Goal: Task Accomplishment & Management: Manage account settings

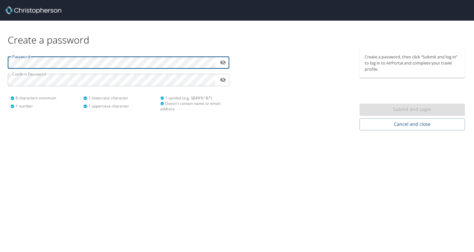
click at [221, 62] on icon "toggle password visibility" at bounding box center [223, 62] width 6 height 6
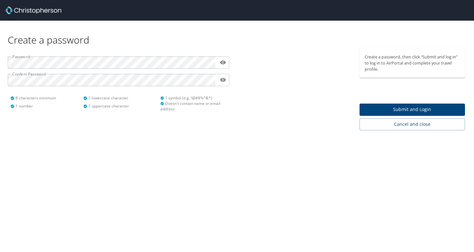
click at [301, 113] on div at bounding box center [296, 88] width 119 height 84
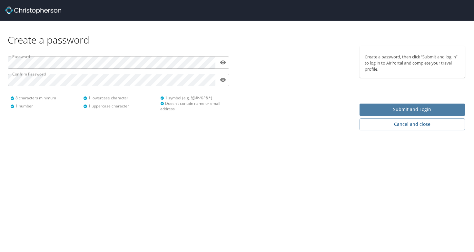
click at [362, 104] on button "Submit and Login" at bounding box center [413, 110] width 106 height 13
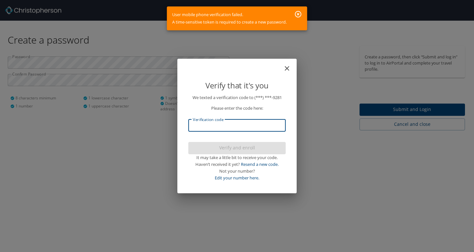
click at [219, 124] on input "Verification code" at bounding box center [236, 125] width 97 height 12
click at [214, 124] on input "Verification code" at bounding box center [236, 125] width 97 height 12
click at [189, 123] on input "Verification code" at bounding box center [236, 125] width 97 height 12
click at [187, 147] on div "We texted a verification code to (***) ***- 9281 Please enter the code here: Ve…" at bounding box center [237, 142] width 113 height 96
click at [253, 164] on link "Resend a new code." at bounding box center [260, 164] width 38 height 6
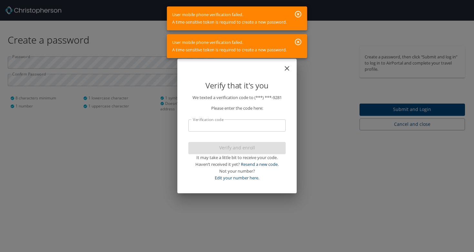
click at [302, 44] on icon "button" at bounding box center [298, 42] width 6 height 6
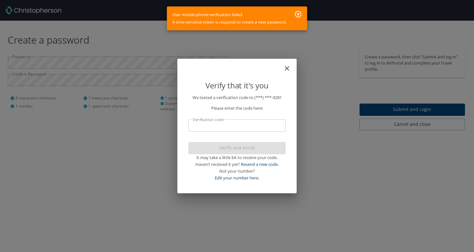
click at [299, 14] on icon "button" at bounding box center [298, 14] width 6 height 6
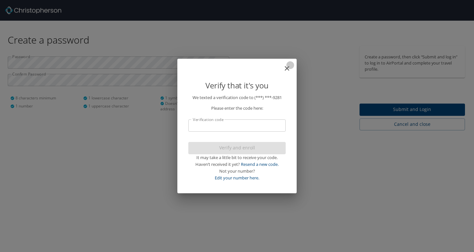
click at [288, 69] on icon "close" at bounding box center [287, 68] width 5 height 5
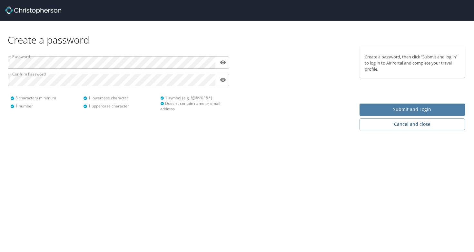
click at [390, 110] on span "Submit and Login" at bounding box center [412, 109] width 95 height 8
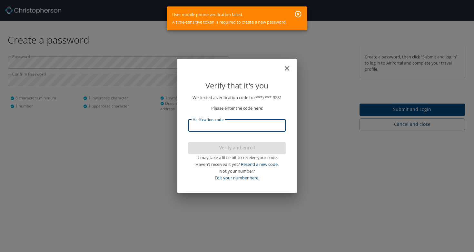
click at [221, 129] on input "Verification code" at bounding box center [236, 125] width 97 height 12
click at [266, 172] on div "Not your number?" at bounding box center [236, 171] width 97 height 7
click at [253, 175] on link "Edit your number here." at bounding box center [237, 178] width 45 height 6
select select "US"
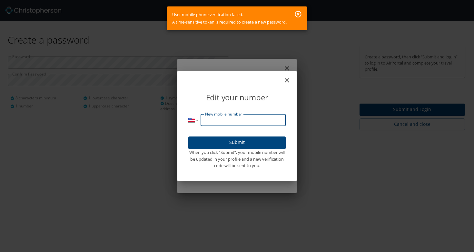
click at [229, 125] on input "New mobile number" at bounding box center [243, 120] width 85 height 12
type input "(732) 824-9281"
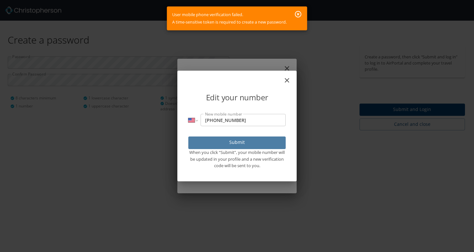
click at [233, 138] on span "Submit" at bounding box center [237, 142] width 87 height 8
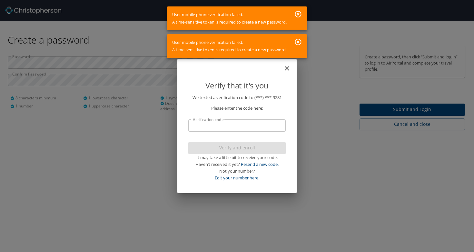
click at [295, 12] on icon "button" at bounding box center [298, 14] width 8 height 8
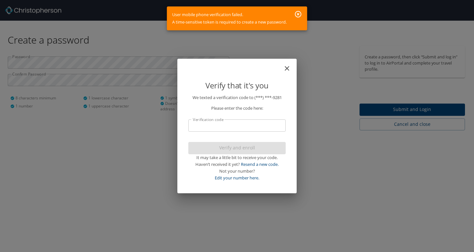
click at [114, 127] on div "Verify that it's you We texted a verification code to (***) ***- 9281 Please en…" at bounding box center [237, 126] width 474 height 252
click at [291, 66] on button "close" at bounding box center [290, 65] width 8 height 8
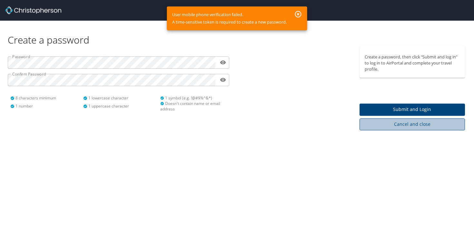
click at [370, 125] on span "Cancel and close" at bounding box center [412, 124] width 95 height 8
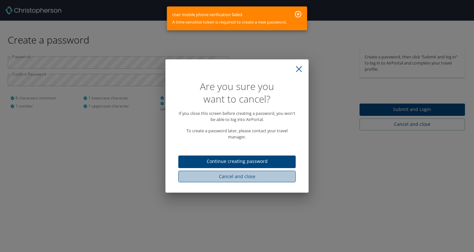
click at [260, 173] on span "Cancel and close" at bounding box center [237, 177] width 107 height 8
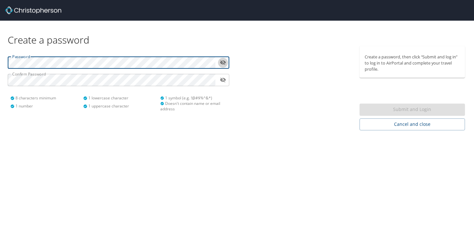
click at [225, 63] on icon "toggle password visibility" at bounding box center [223, 62] width 6 height 5
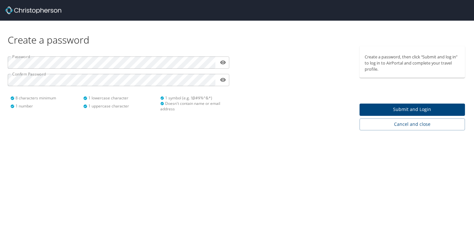
click at [272, 124] on div at bounding box center [296, 88] width 119 height 84
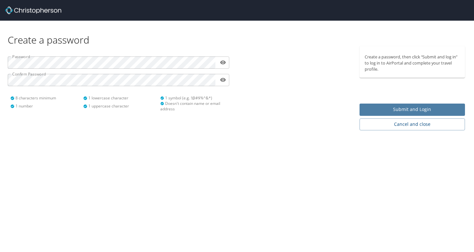
click at [382, 108] on span "Submit and Login" at bounding box center [412, 109] width 95 height 8
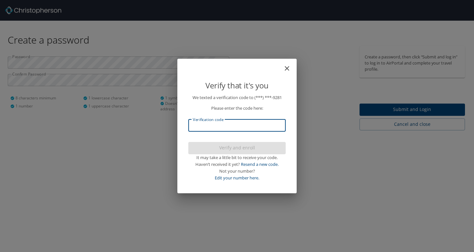
click at [252, 128] on input "Verification code" at bounding box center [236, 125] width 97 height 12
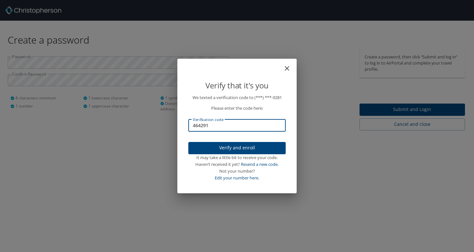
type input "464291"
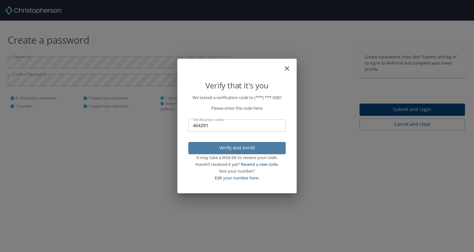
click at [254, 147] on span "Verify and enroll" at bounding box center [237, 148] width 87 height 8
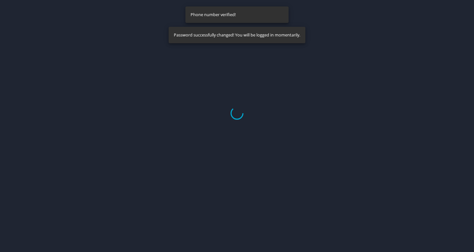
select select "US"
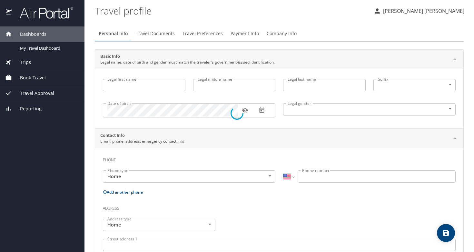
type input "Haendel Crist"
type input "Calisto Alves de Almeida"
type input "Male"
select select "US"
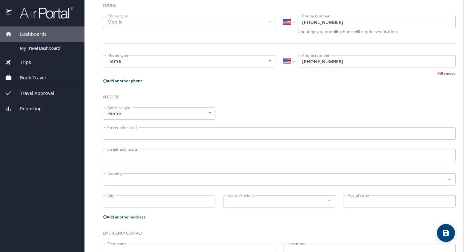
scroll to position [201, 0]
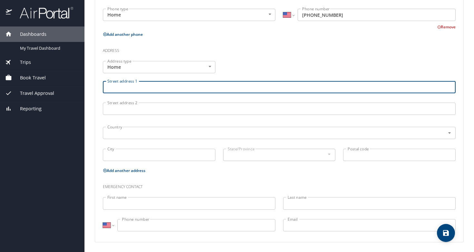
click at [175, 88] on input "Street address 1" at bounding box center [279, 87] width 353 height 12
click at [186, 87] on input "24 Courthouse SQ" at bounding box center [279, 87] width 353 height 12
type input "24 Courthouse SQ, APT 509"
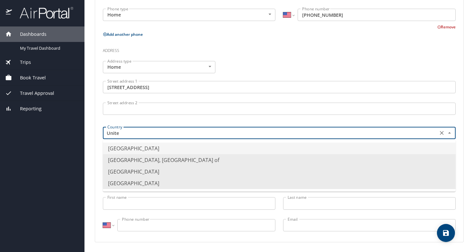
click at [180, 147] on li "United States of America" at bounding box center [279, 149] width 353 height 12
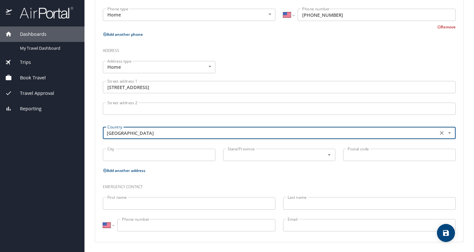
type input "United States of America"
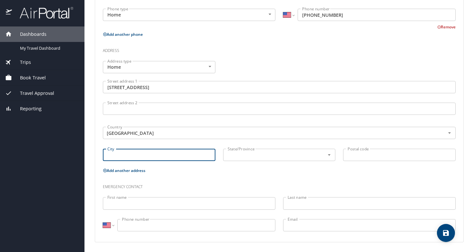
click at [173, 157] on input "City" at bounding box center [159, 155] width 113 height 12
type input "Rokcville"
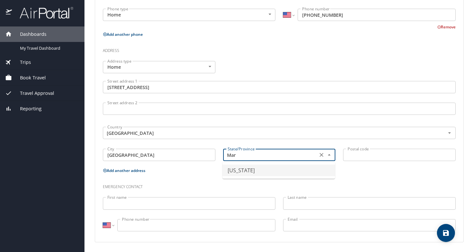
click at [249, 172] on li "Maryland" at bounding box center [279, 170] width 113 height 12
type input "Maryland"
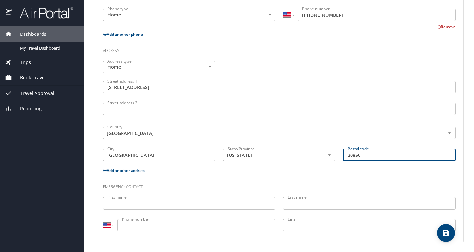
type input "20850"
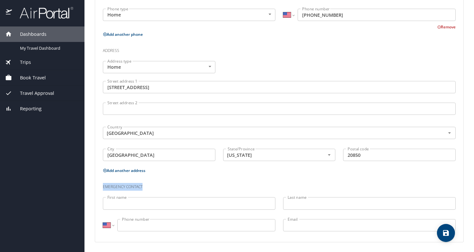
click at [245, 182] on h3 "Emergency contact" at bounding box center [279, 185] width 353 height 11
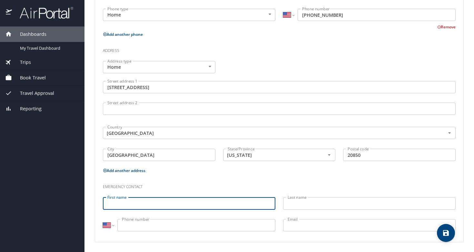
click at [231, 200] on input "First name" at bounding box center [189, 203] width 173 height 12
type input "Dita"
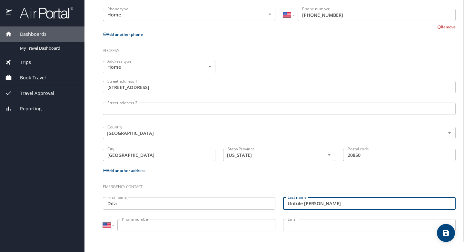
type input "Untule de Almeida"
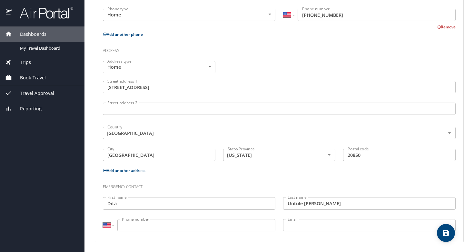
click at [232, 218] on div "International Afghanistan Åland Islands Albania Algeria American Samoa Andorra …" at bounding box center [189, 226] width 180 height 22
click at [231, 226] on input "Phone number" at bounding box center [196, 225] width 158 height 12
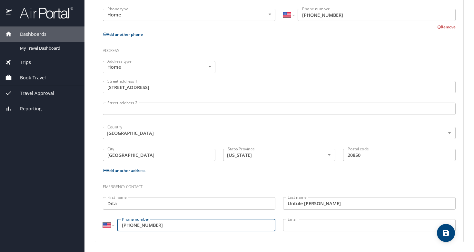
type input "(616) 299-4400"
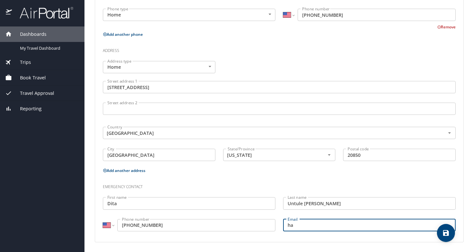
type input "h"
type input "dita.untule@gmail.com"
click at [276, 183] on h3 "Emergency contact" at bounding box center [279, 185] width 353 height 11
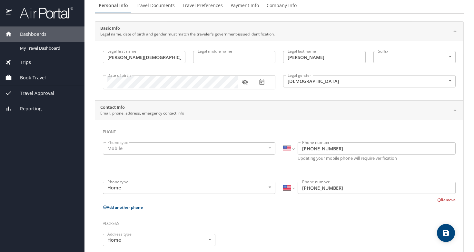
scroll to position [0, 0]
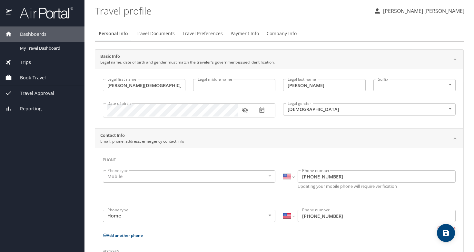
click at [166, 33] on span "Travel Documents" at bounding box center [155, 34] width 39 height 8
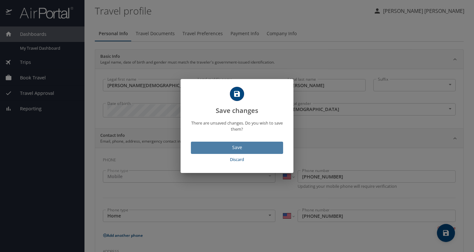
click at [226, 145] on span "Save" at bounding box center [237, 148] width 82 height 8
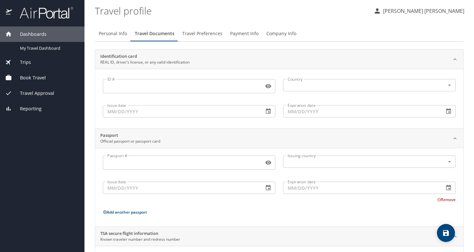
click at [48, 72] on div "Book Travel" at bounding box center [42, 77] width 84 height 15
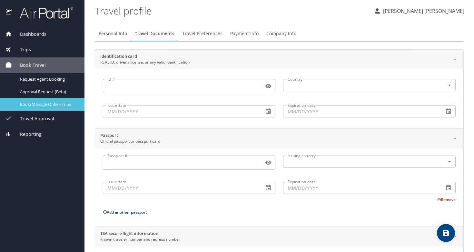
click at [54, 106] on span "Book/Manage Online Trips" at bounding box center [48, 104] width 57 height 6
